Goal: Use online tool/utility

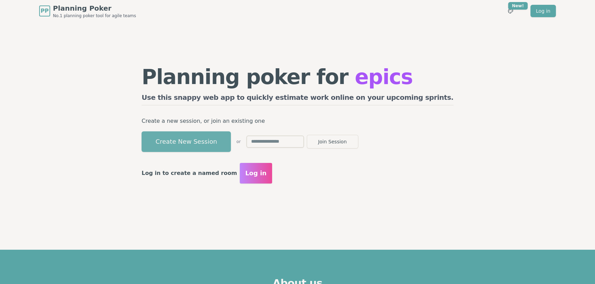
click at [208, 135] on button "Create New Session" at bounding box center [185, 142] width 89 height 21
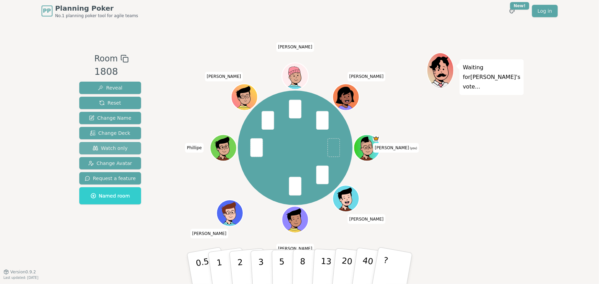
click at [108, 147] on span "Watch only" at bounding box center [110, 148] width 35 height 7
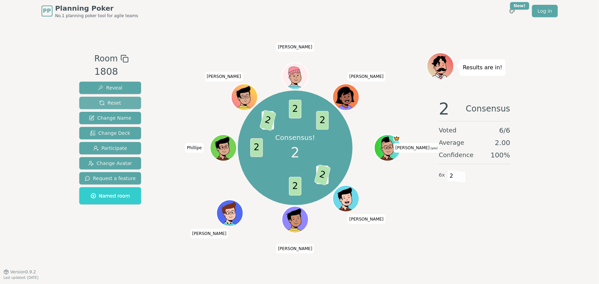
click at [111, 101] on span "Reset" at bounding box center [110, 103] width 22 height 7
